Goal: Contribute content: Add original content to the website for others to see

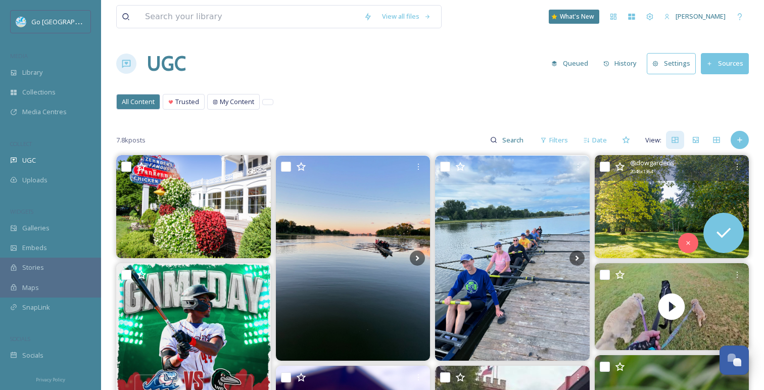
click at [401, 62] on div "UGC Queued History Settings Sources" at bounding box center [432, 63] width 632 height 30
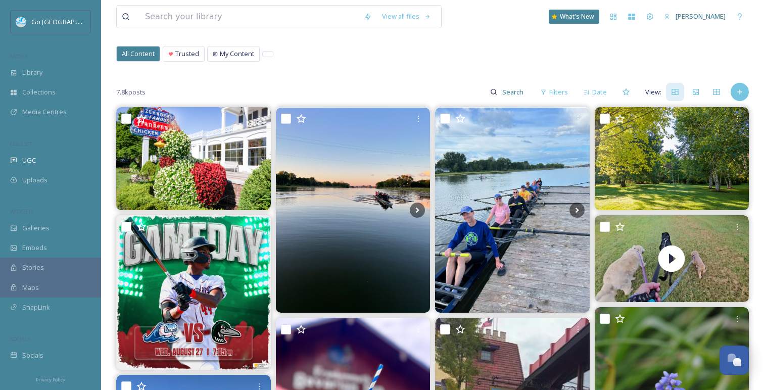
scroll to position [51, 0]
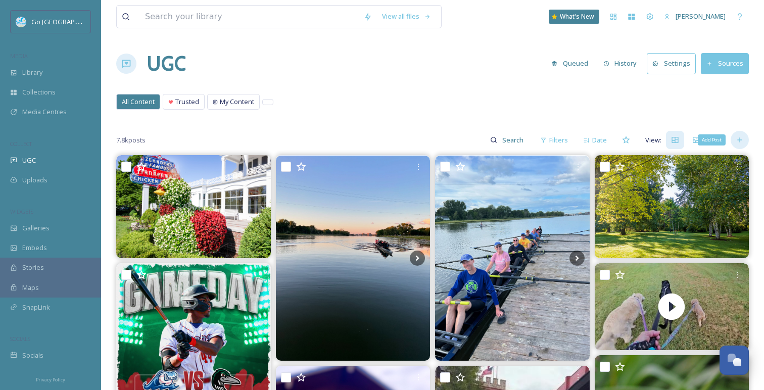
click at [741, 145] on div "Add Post" at bounding box center [739, 140] width 18 height 18
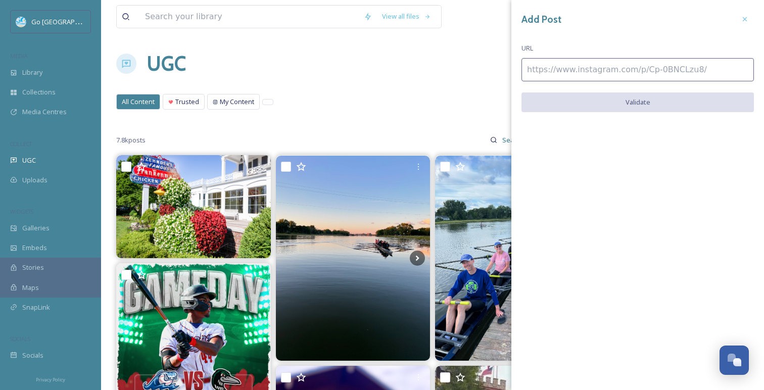
click at [583, 64] on input at bounding box center [637, 69] width 232 height 23
paste input "https://www.instagram.com/p/DN4MJG1EXY-/"
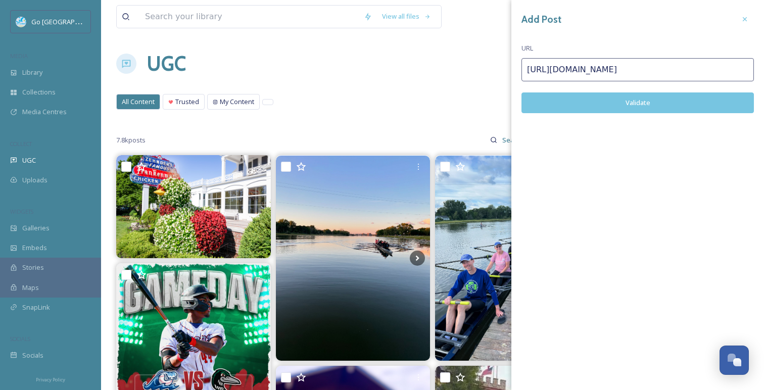
type input "https://www.instagram.com/p/DN4MJG1EXY-/"
click at [609, 106] on button "Validate" at bounding box center [637, 102] width 232 height 21
click at [741, 16] on icon at bounding box center [745, 19] width 8 height 8
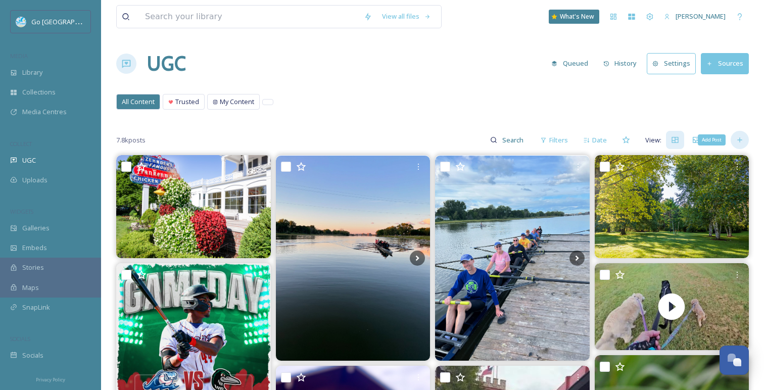
click at [741, 140] on icon at bounding box center [739, 140] width 5 height 5
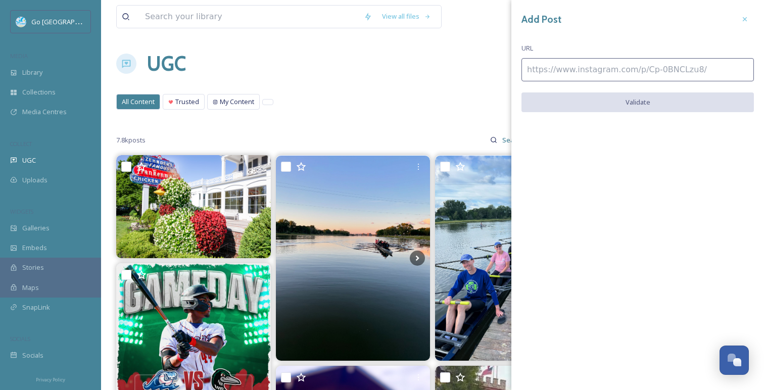
click at [610, 69] on input at bounding box center [637, 69] width 232 height 23
paste input "https://www.instagram.com/p/DN4IAL7jZCg/"
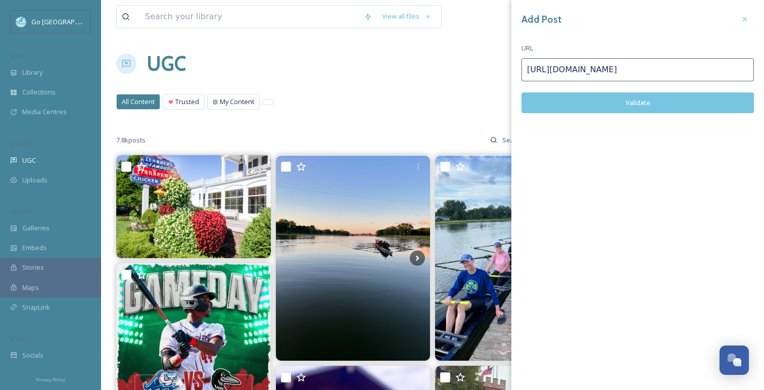
type input "https://www.instagram.com/p/DN4IAL7jZCg/"
click at [653, 108] on button "Validate" at bounding box center [637, 102] width 232 height 21
click at [647, 107] on button "Add Post" at bounding box center [637, 102] width 232 height 21
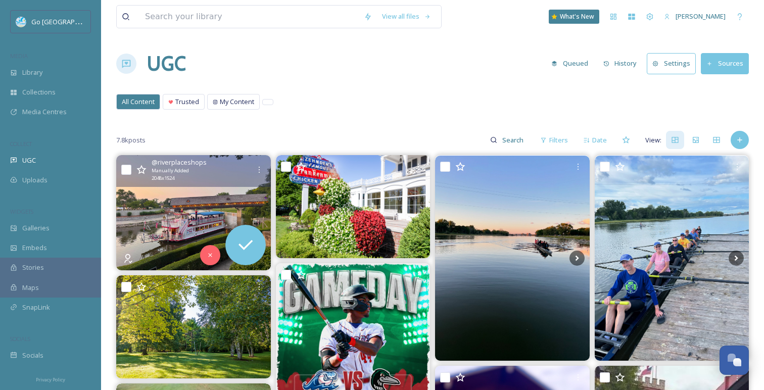
click at [215, 212] on img at bounding box center [193, 212] width 155 height 115
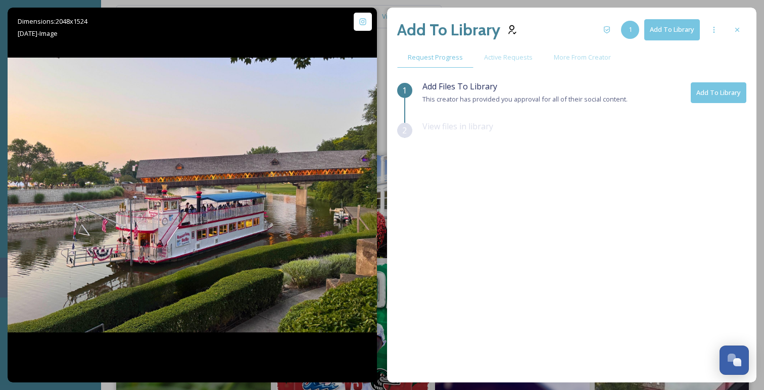
click at [737, 19] on div "Add To Library 1 Add To Library" at bounding box center [571, 30] width 349 height 24
click at [739, 30] on icon at bounding box center [737, 30] width 8 height 8
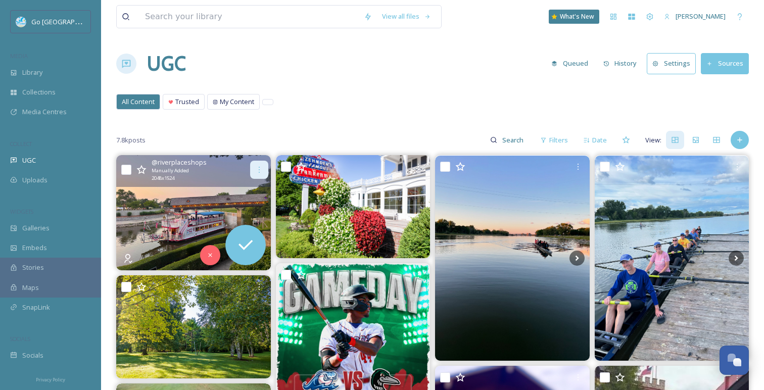
click at [260, 166] on icon at bounding box center [259, 170] width 8 height 8
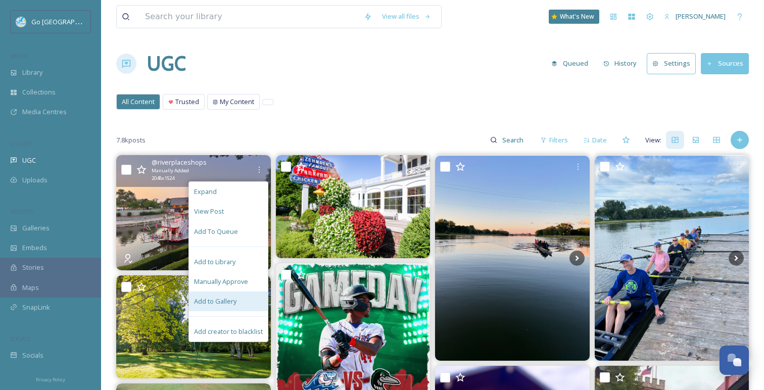
click at [241, 306] on div "Add to Gallery" at bounding box center [228, 301] width 79 height 20
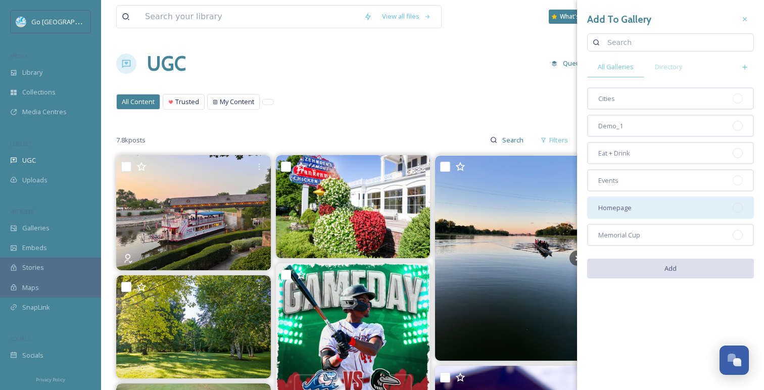
click at [635, 206] on div "Homepage" at bounding box center [670, 208] width 167 height 22
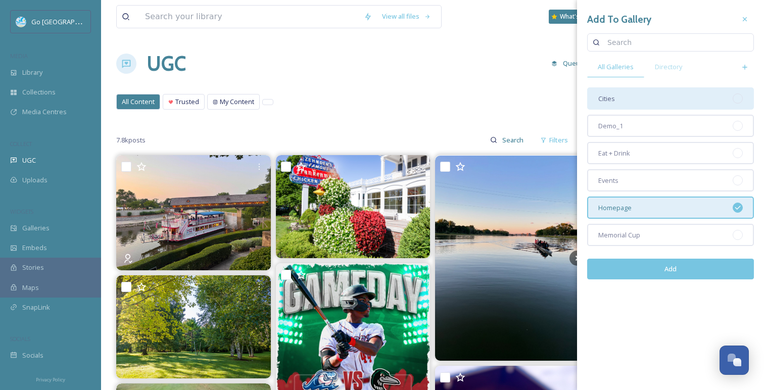
click at [644, 101] on div "Cities" at bounding box center [670, 98] width 167 height 22
click at [663, 272] on button "Add" at bounding box center [670, 269] width 167 height 21
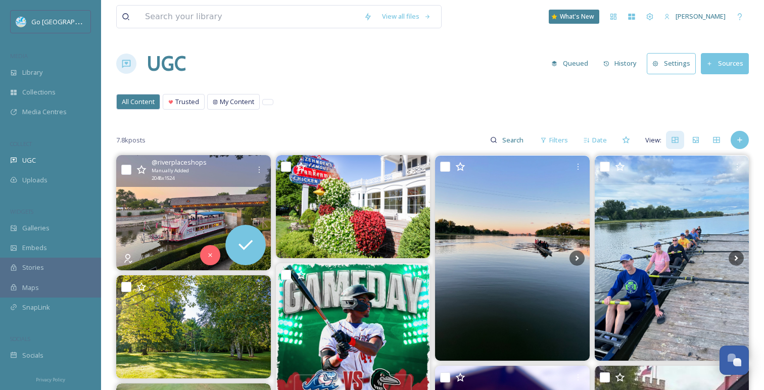
click at [123, 165] on input "checkbox" at bounding box center [126, 170] width 10 height 10
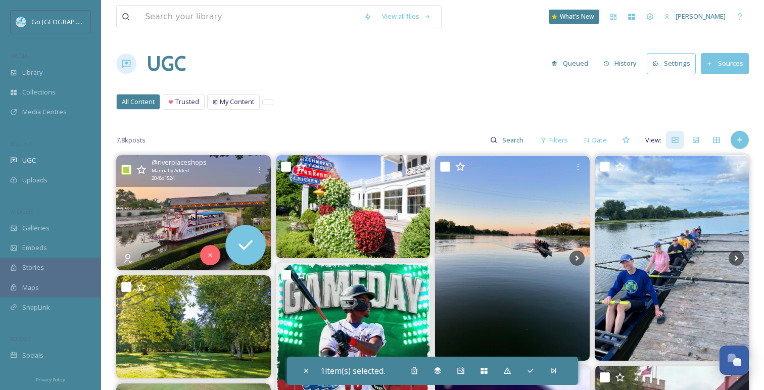
click at [126, 166] on input "checkbox" at bounding box center [126, 170] width 10 height 10
checkbox input "false"
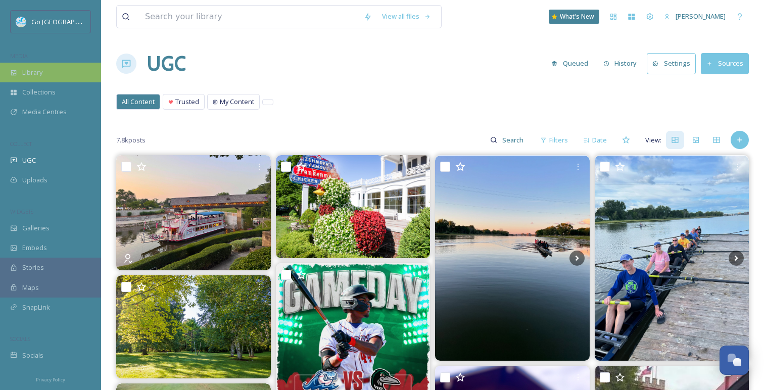
click at [30, 74] on span "Library" at bounding box center [32, 73] width 20 height 10
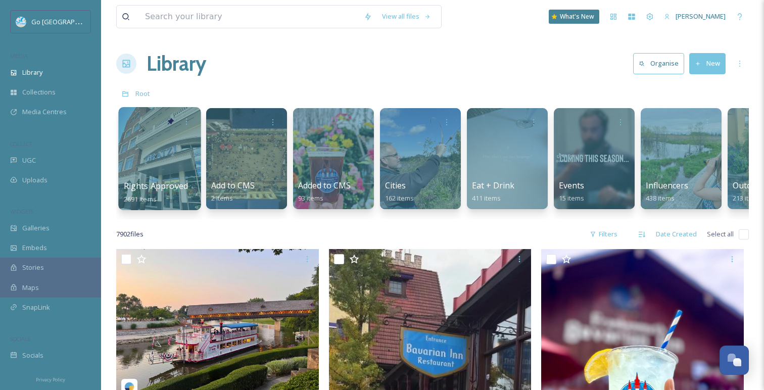
click at [178, 140] on div at bounding box center [159, 158] width 82 height 103
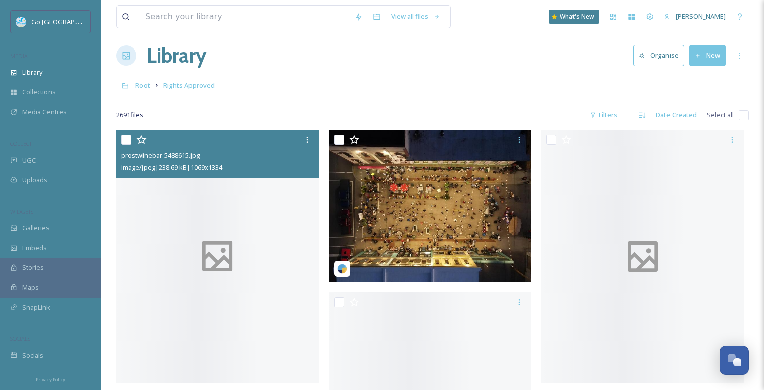
scroll to position [8, 0]
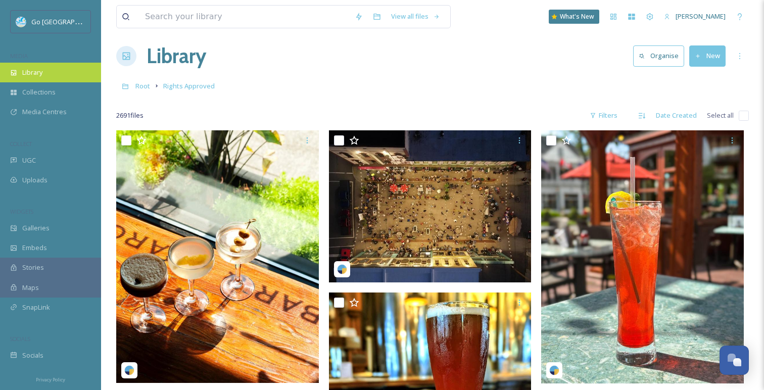
click at [38, 68] on span "Library" at bounding box center [32, 73] width 20 height 10
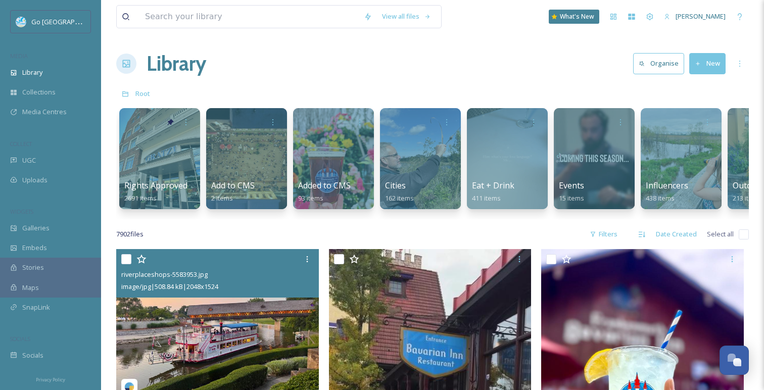
click at [127, 258] on input "checkbox" at bounding box center [126, 259] width 10 height 10
checkbox input "true"
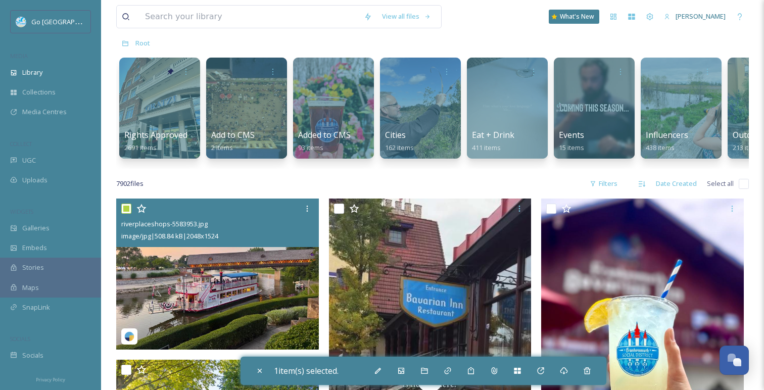
scroll to position [54, 0]
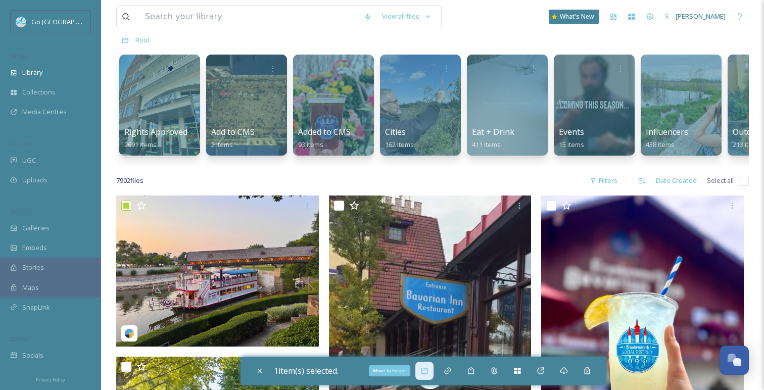
click at [423, 375] on div "Move To Folder" at bounding box center [424, 371] width 18 height 18
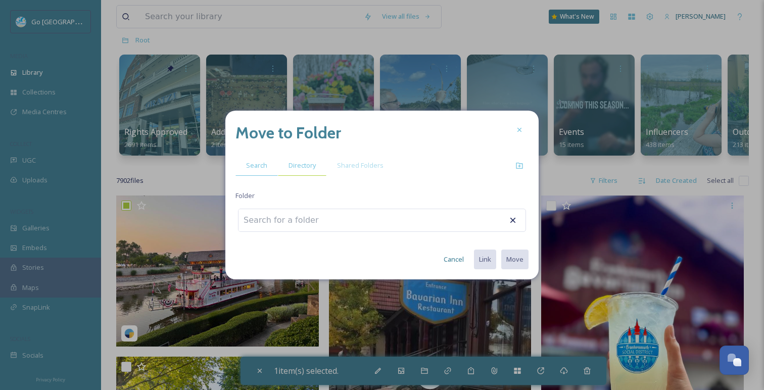
click at [305, 165] on span "Directory" at bounding box center [301, 166] width 27 height 10
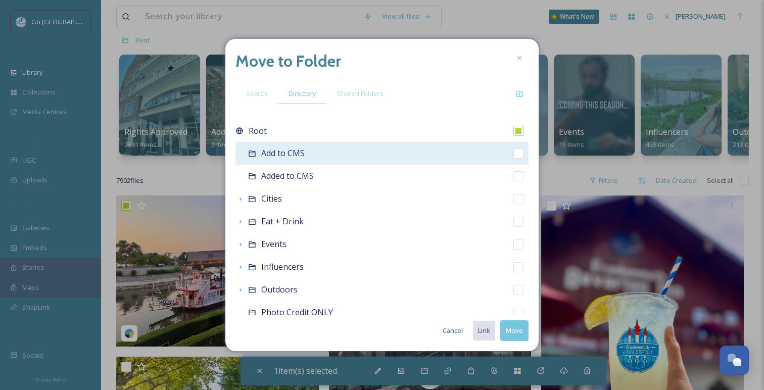
click at [518, 154] on input "checkbox" at bounding box center [518, 154] width 10 height 10
checkbox input "true"
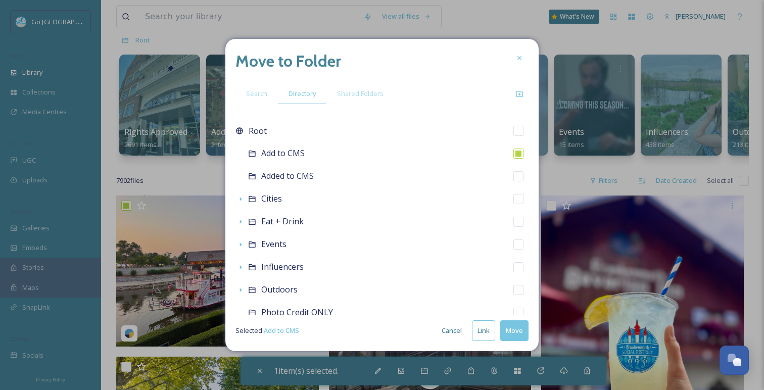
click at [481, 332] on button "Link" at bounding box center [483, 330] width 23 height 21
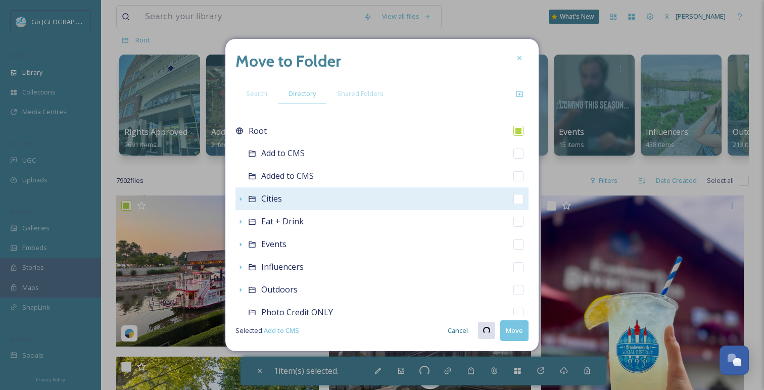
checkbox input "true"
checkbox input "false"
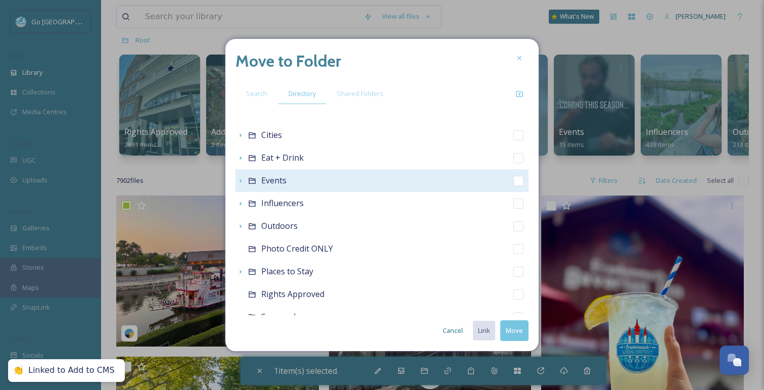
scroll to position [78, 0]
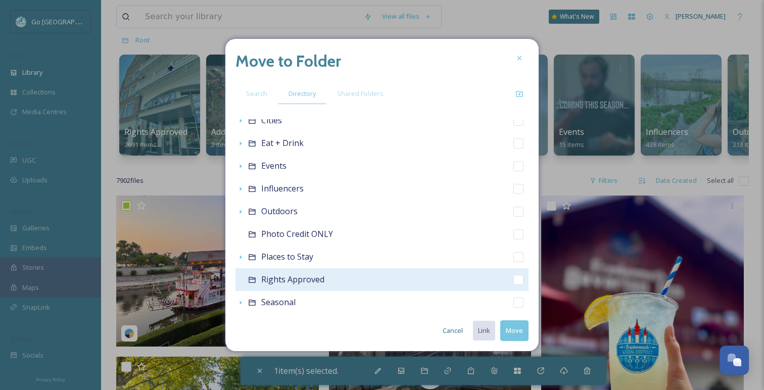
click at [519, 277] on input "checkbox" at bounding box center [518, 280] width 10 height 10
checkbox input "true"
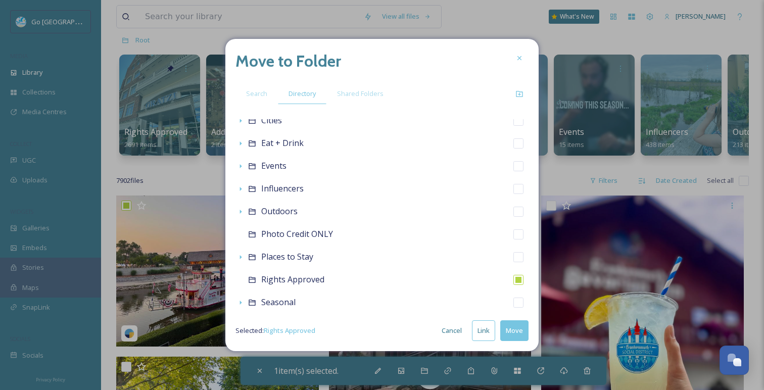
click at [489, 334] on button "Link" at bounding box center [483, 330] width 23 height 21
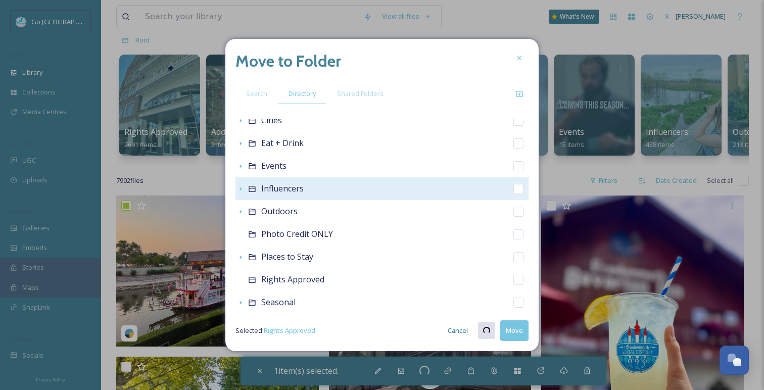
checkbox input "true"
checkbox input "false"
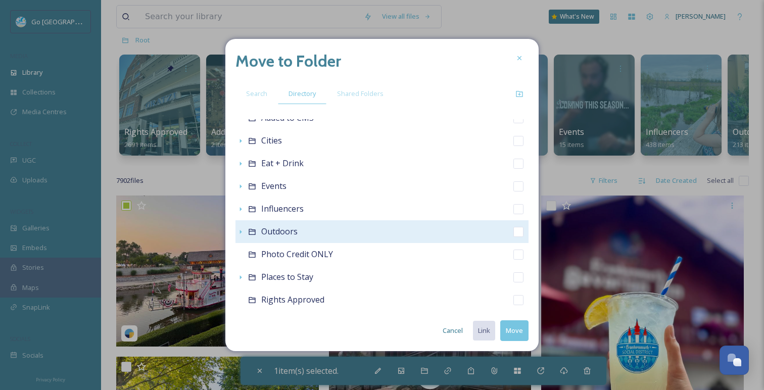
scroll to position [62, 0]
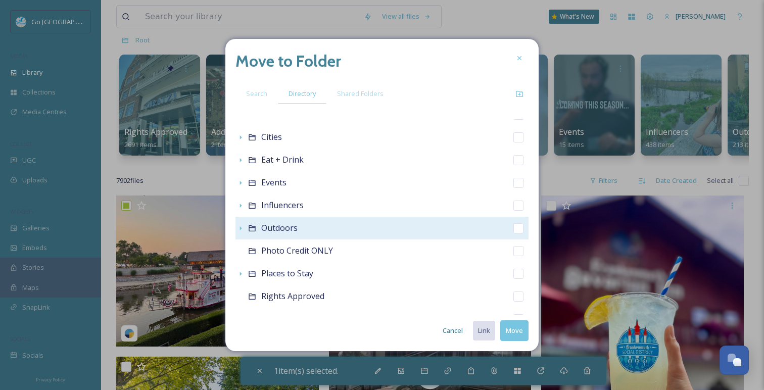
click at [240, 231] on icon at bounding box center [240, 228] width 8 height 8
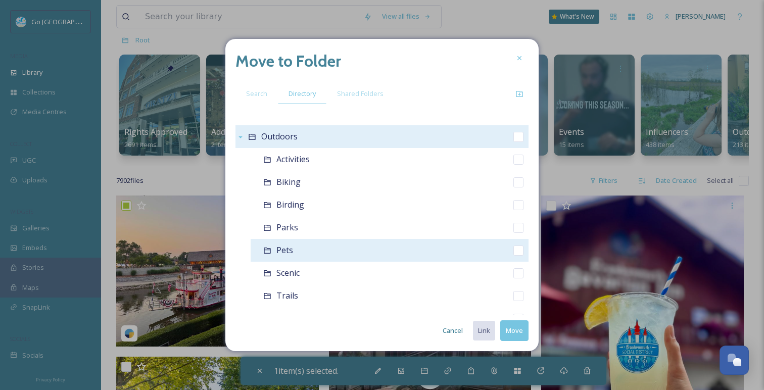
scroll to position [158, 0]
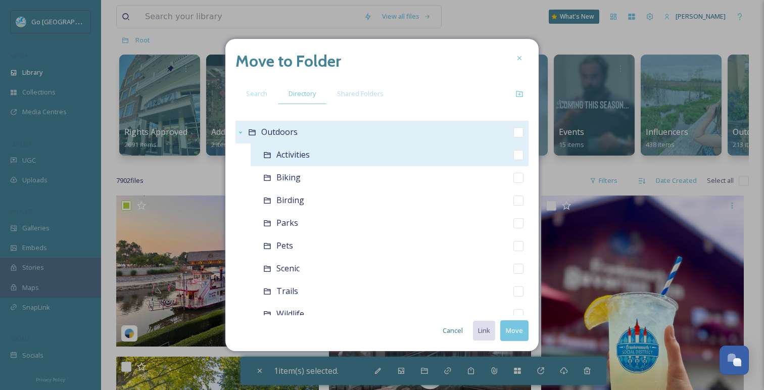
click at [520, 154] on input "checkbox" at bounding box center [518, 155] width 10 height 10
checkbox input "true"
checkbox input "false"
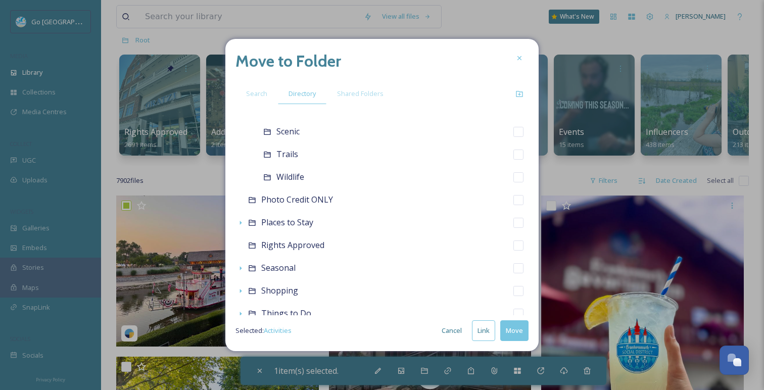
scroll to position [352, 0]
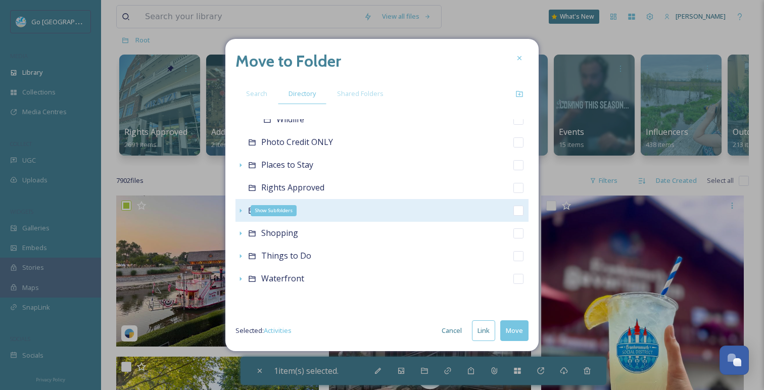
click at [238, 211] on icon at bounding box center [240, 211] width 8 height 8
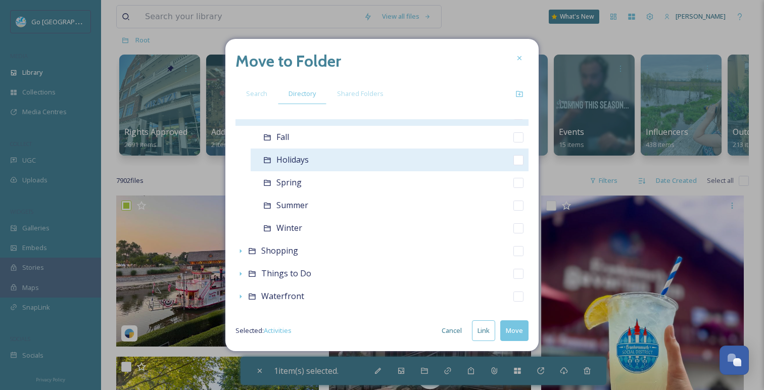
scroll to position [449, 0]
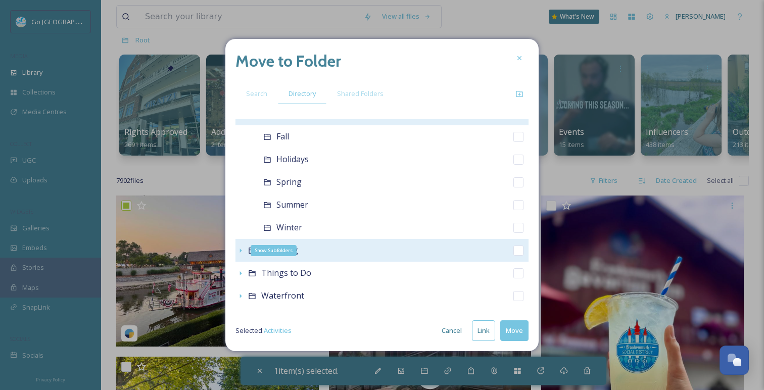
click at [241, 252] on icon at bounding box center [240, 251] width 8 height 8
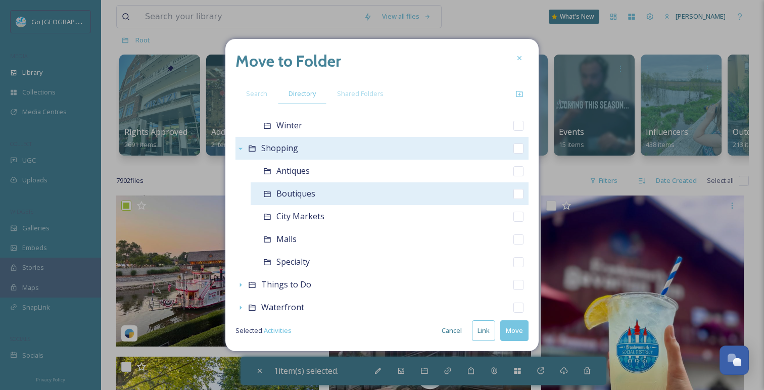
scroll to position [552, 0]
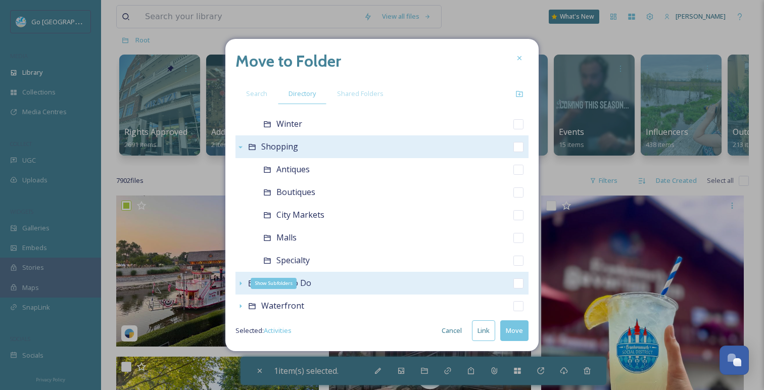
click at [239, 285] on icon at bounding box center [240, 283] width 8 height 8
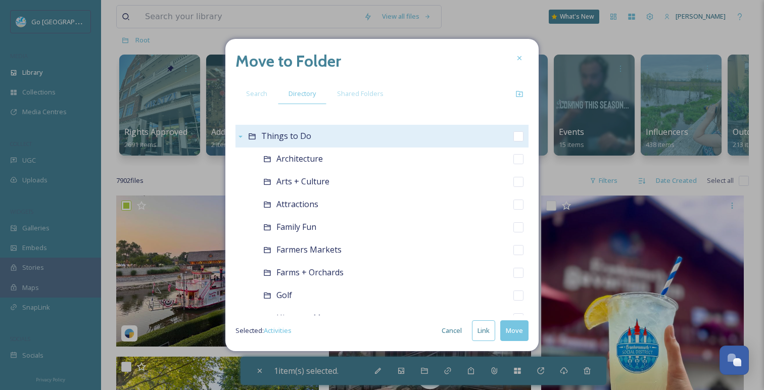
scroll to position [700, 0]
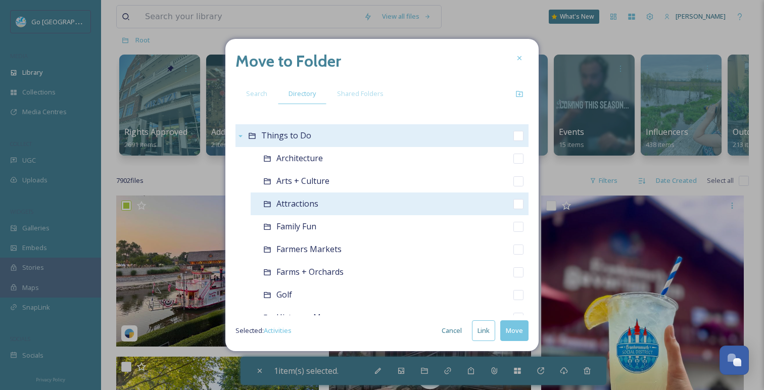
click at [523, 211] on div "Attractions" at bounding box center [390, 203] width 278 height 23
checkbox input "false"
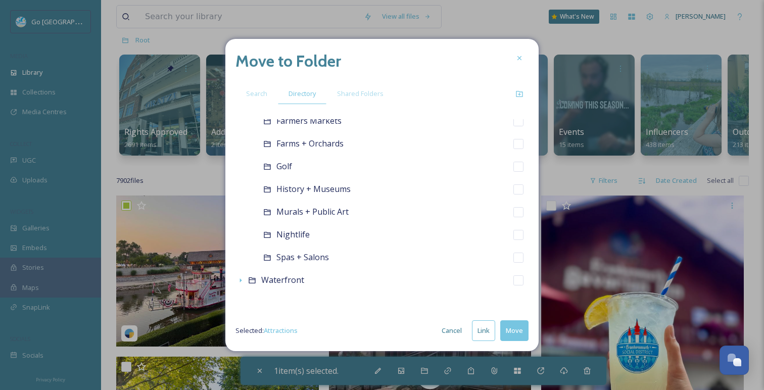
scroll to position [829, 0]
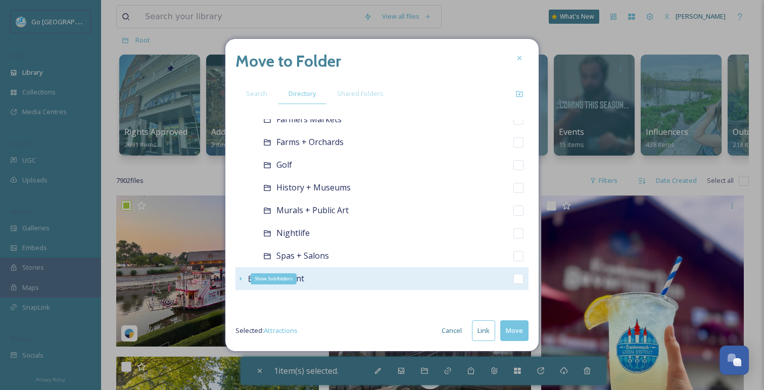
click at [240, 277] on icon at bounding box center [241, 279] width 2 height 4
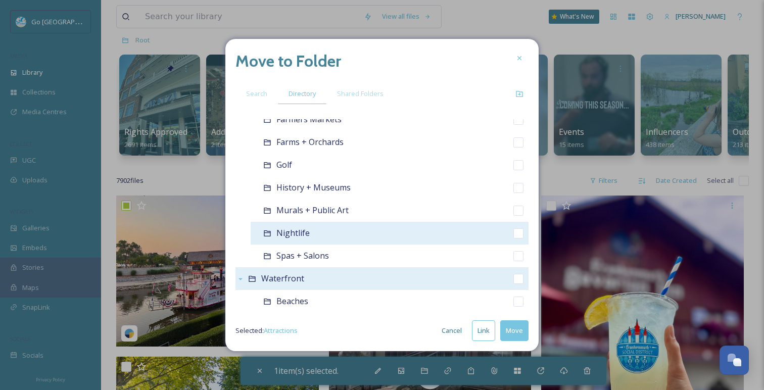
scroll to position [943, 0]
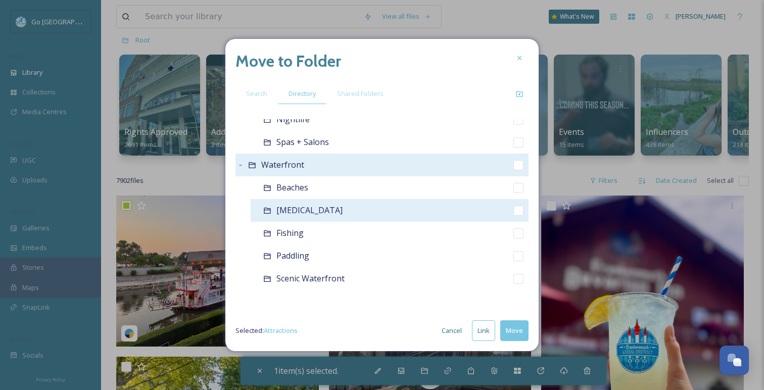
click at [525, 210] on div "Boating" at bounding box center [390, 210] width 278 height 23
checkbox input "false"
checkbox input "true"
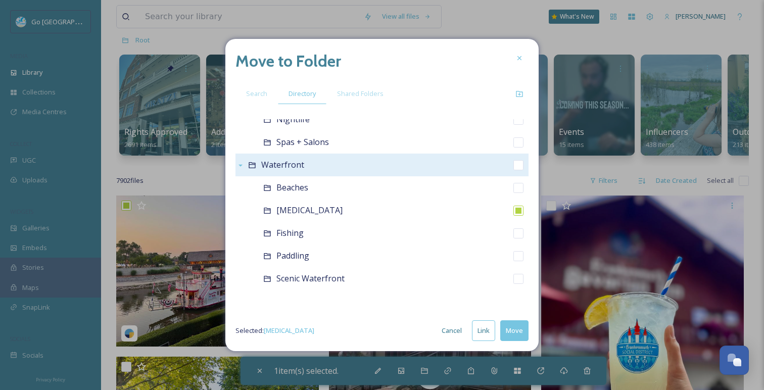
click at [483, 334] on button "Link" at bounding box center [483, 330] width 23 height 21
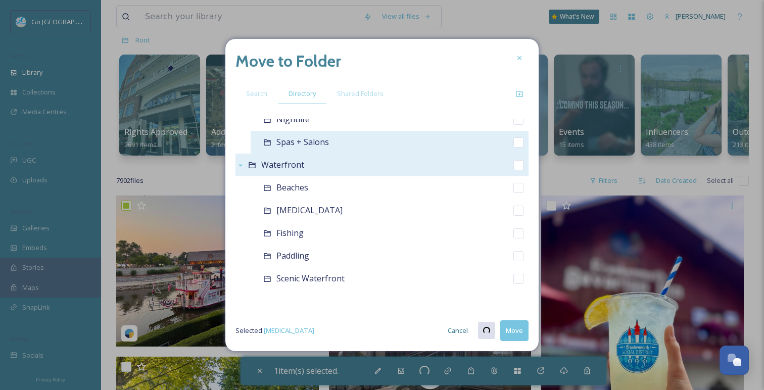
checkbox input "true"
checkbox input "false"
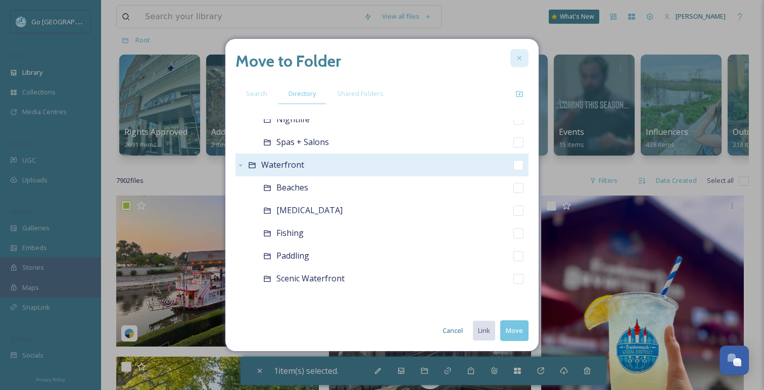
click at [521, 59] on icon at bounding box center [519, 58] width 8 height 8
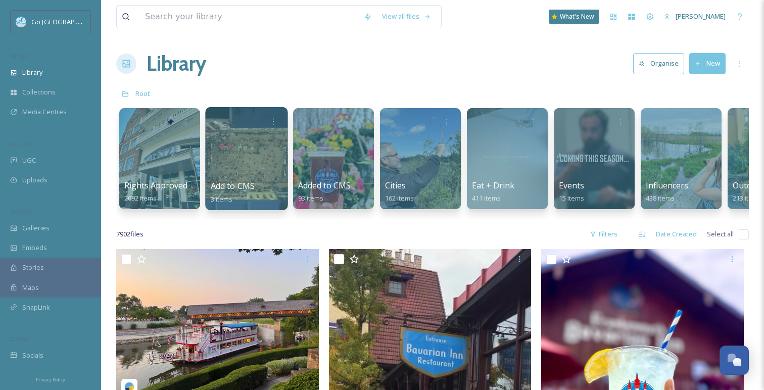
click at [258, 145] on div at bounding box center [246, 158] width 82 height 103
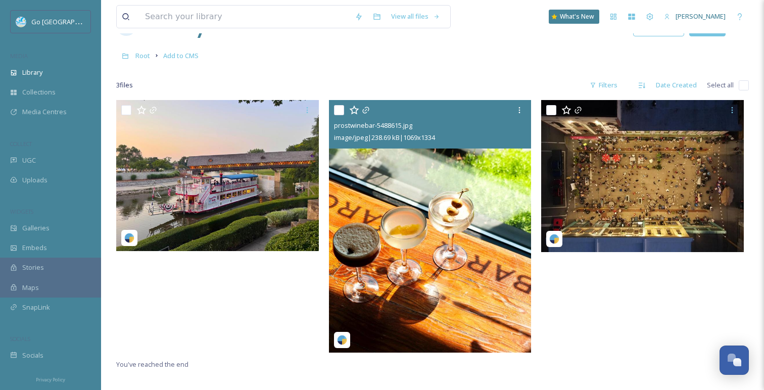
scroll to position [40, 0]
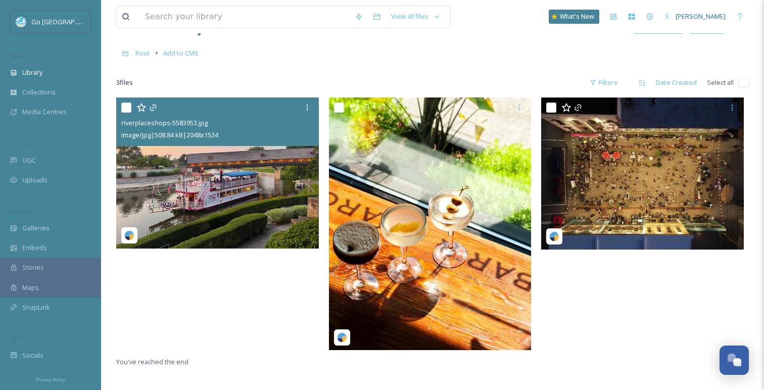
click at [235, 187] on img at bounding box center [217, 172] width 203 height 151
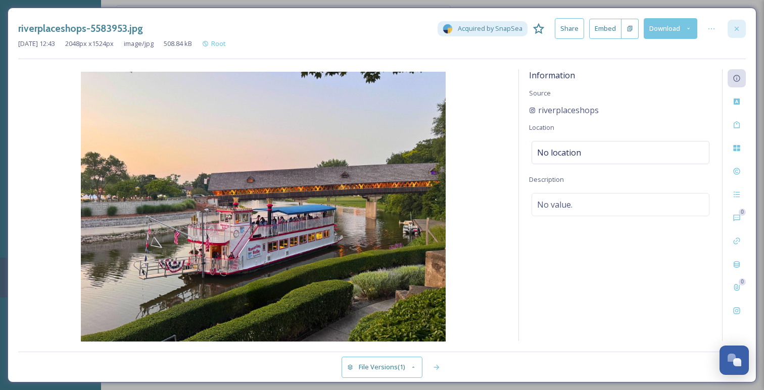
click at [733, 27] on icon at bounding box center [736, 29] width 8 height 8
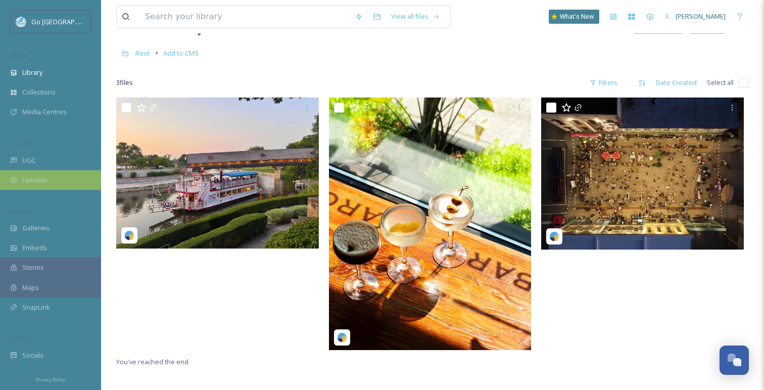
click at [32, 181] on span "Uploads" at bounding box center [34, 180] width 25 height 10
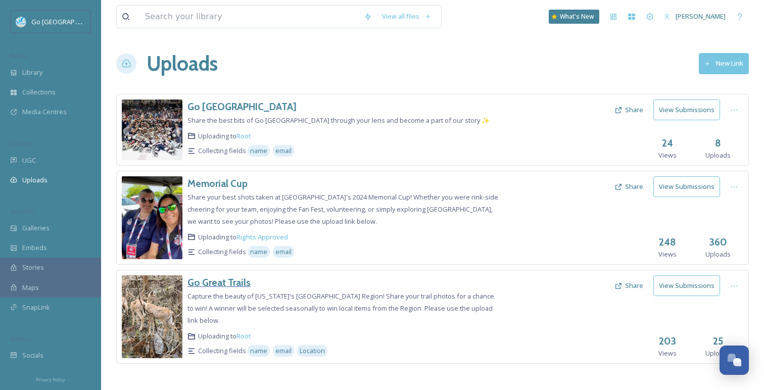
click at [214, 284] on h3 "Go Great Trails" at bounding box center [218, 282] width 63 height 12
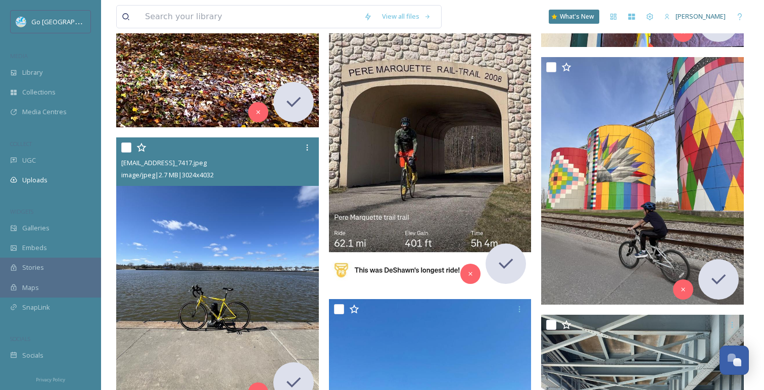
scroll to position [893, 0]
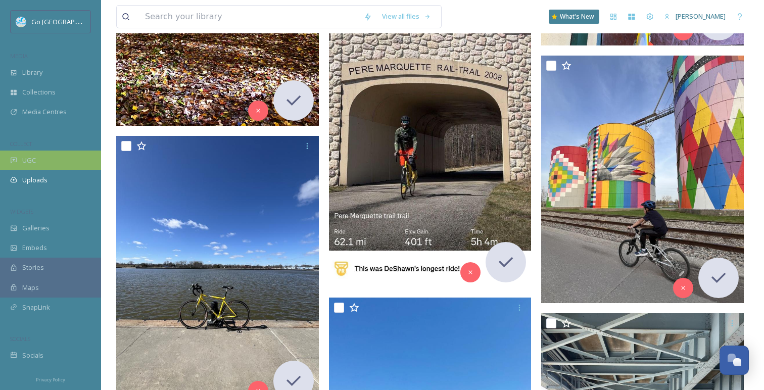
click at [51, 162] on div "UGC" at bounding box center [50, 161] width 101 height 20
